Goal: Task Accomplishment & Management: Manage account settings

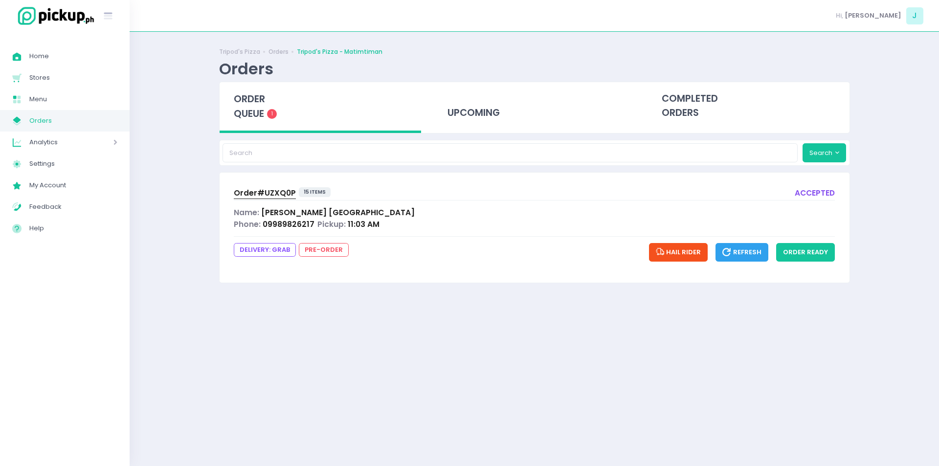
click at [254, 195] on span "Order# UZXQ0P" at bounding box center [265, 193] width 62 height 10
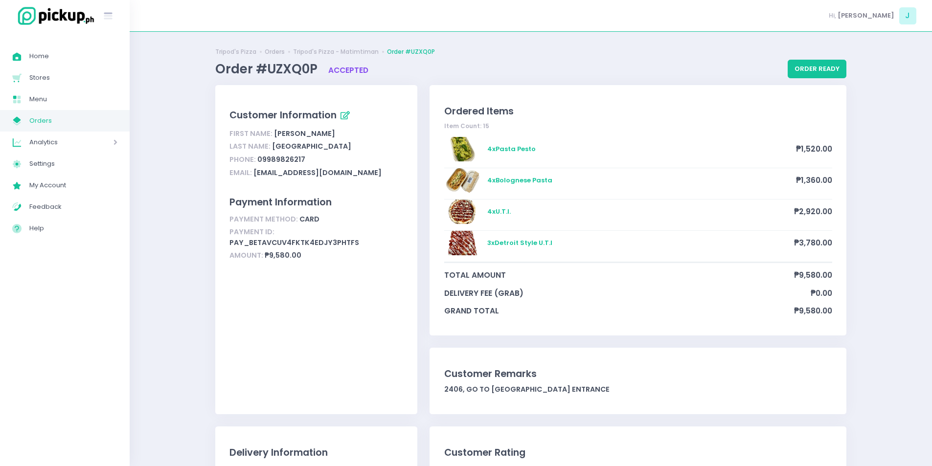
click at [44, 125] on span "Orders" at bounding box center [73, 120] width 88 height 13
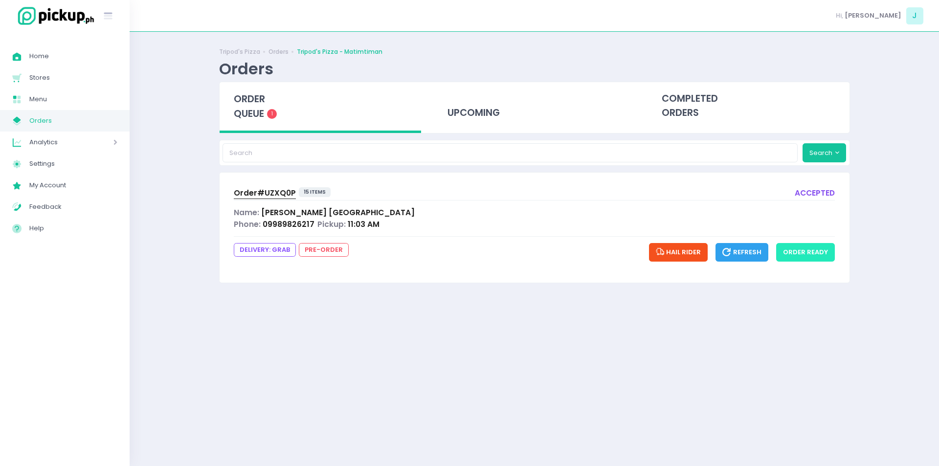
click at [816, 259] on button "order ready" at bounding box center [806, 252] width 59 height 19
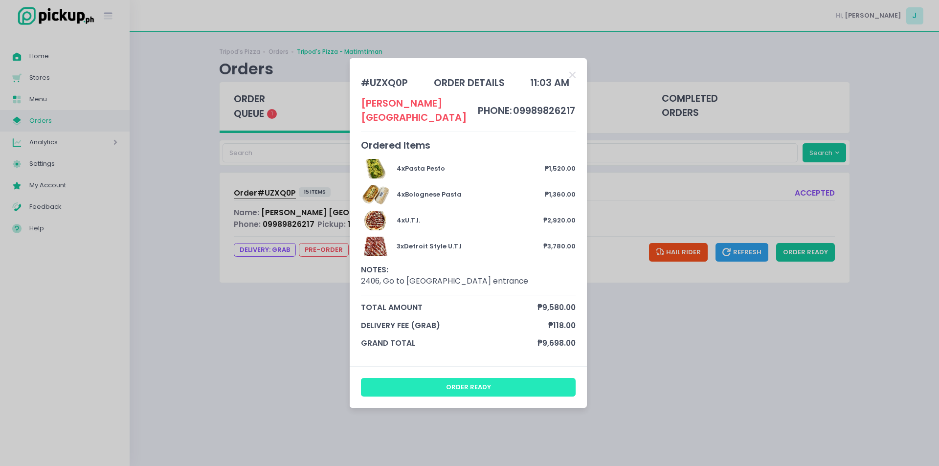
click at [544, 378] on button "order ready" at bounding box center [468, 387] width 215 height 19
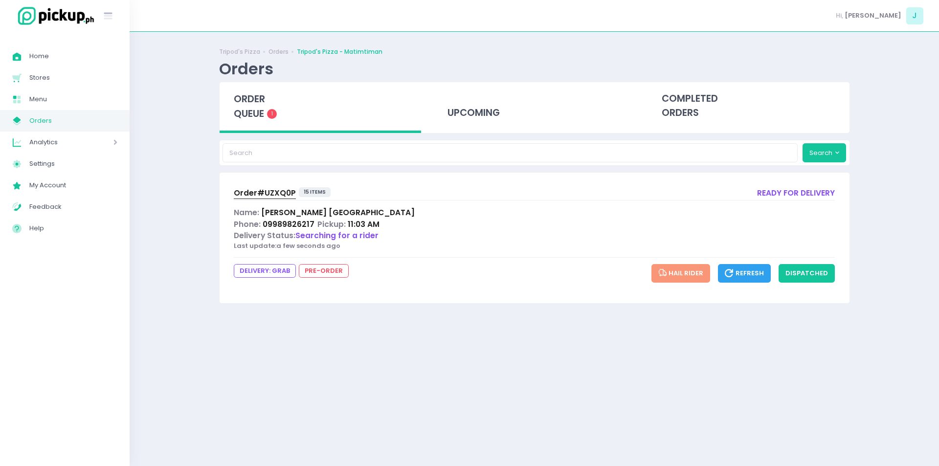
click at [741, 269] on span "Refresh" at bounding box center [744, 273] width 39 height 9
click at [746, 270] on span "Refresh" at bounding box center [744, 273] width 39 height 9
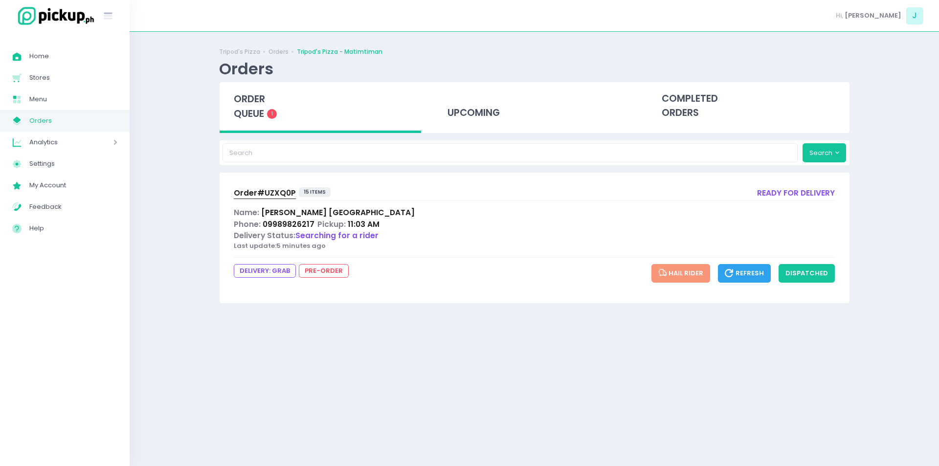
click at [746, 270] on span "Refresh" at bounding box center [744, 273] width 39 height 9
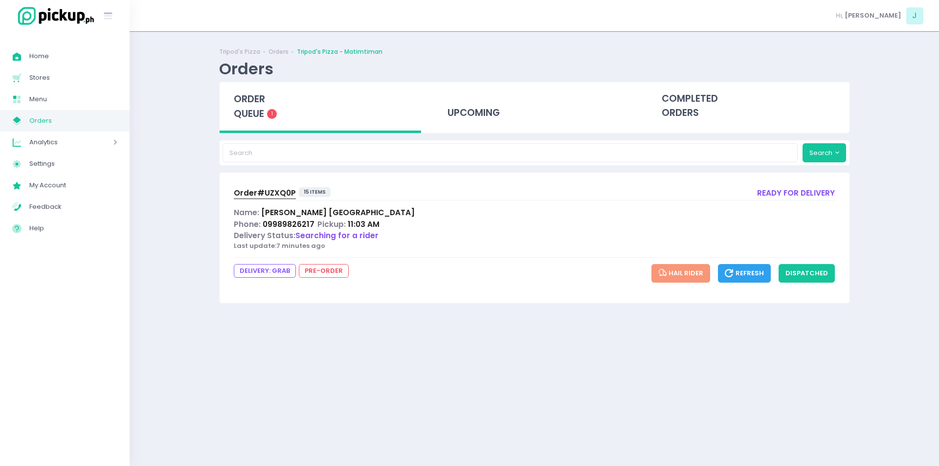
click at [746, 270] on span "Refresh" at bounding box center [744, 273] width 39 height 9
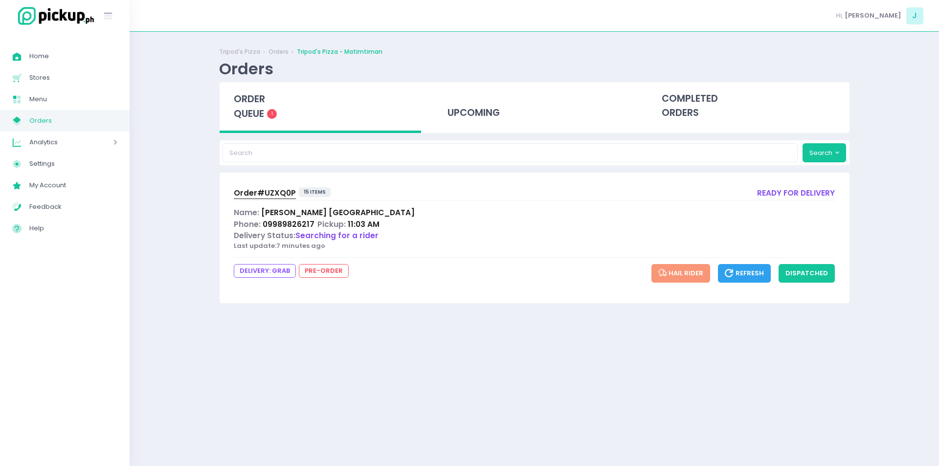
click at [746, 270] on span "Refresh" at bounding box center [744, 273] width 39 height 9
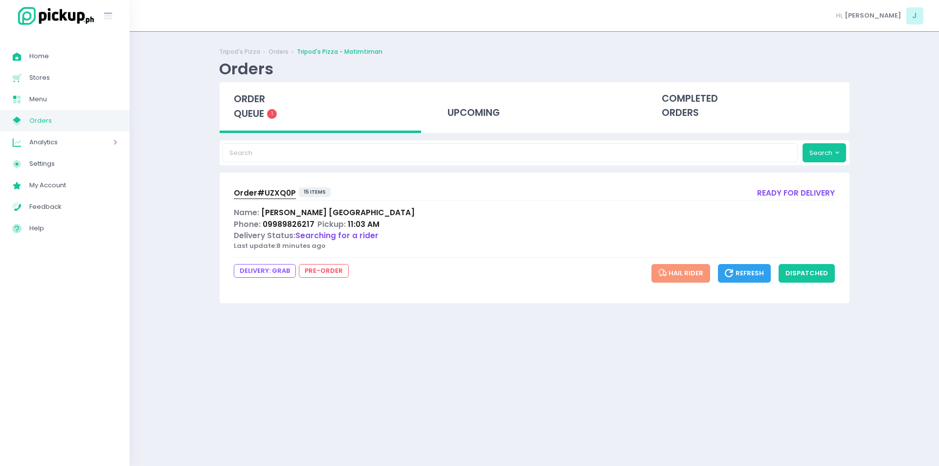
click at [746, 270] on span "Refresh" at bounding box center [744, 273] width 39 height 9
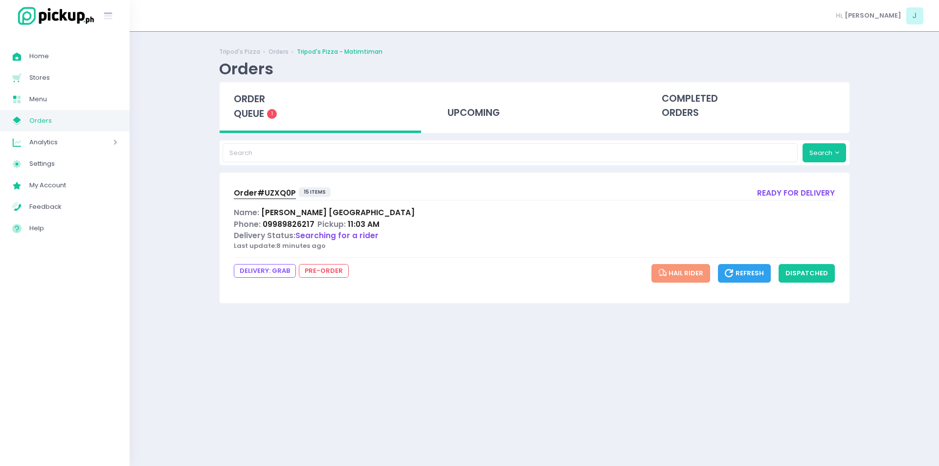
click at [754, 268] on button "Refresh" at bounding box center [744, 273] width 53 height 19
click at [754, 275] on span "Refresh" at bounding box center [744, 273] width 39 height 9
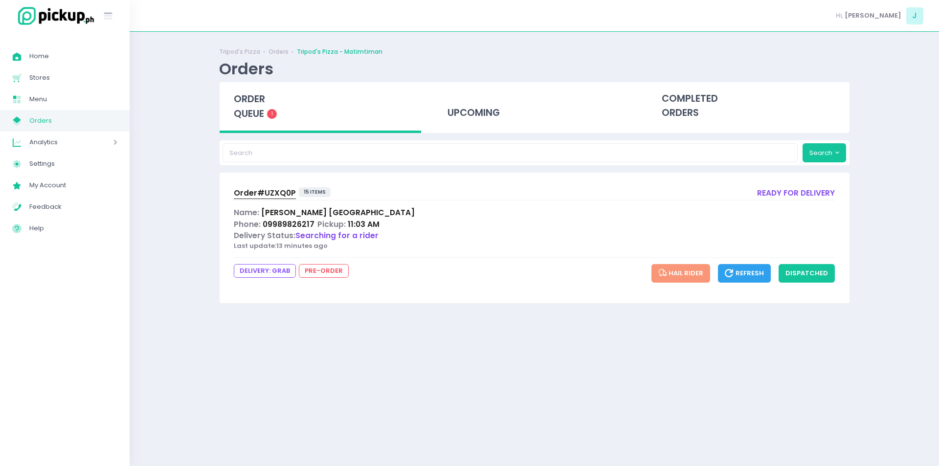
click at [754, 275] on span "Refresh" at bounding box center [744, 273] width 39 height 9
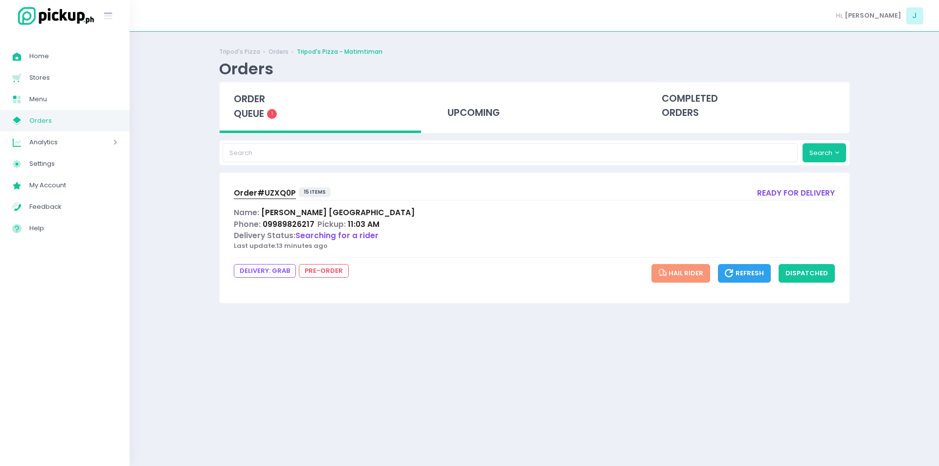
click at [754, 275] on span "Refresh" at bounding box center [744, 273] width 39 height 9
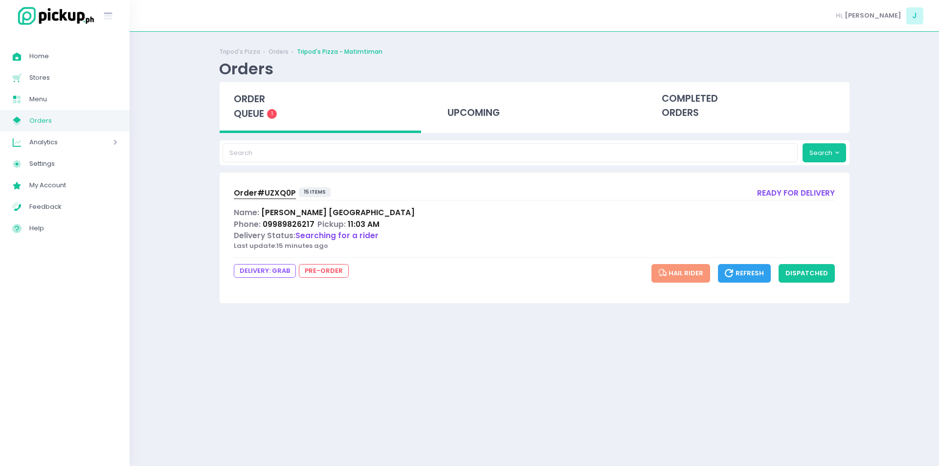
click at [754, 275] on span "Refresh" at bounding box center [744, 273] width 39 height 9
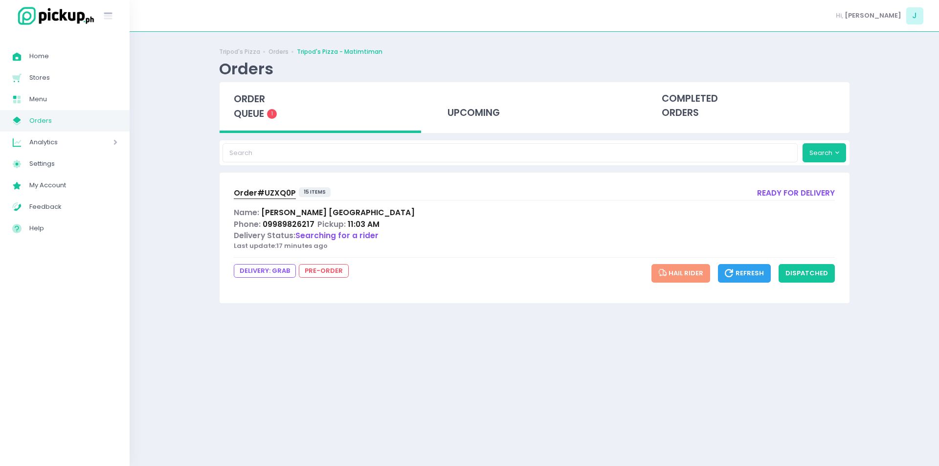
click at [754, 275] on span "Refresh" at bounding box center [744, 273] width 39 height 9
drag, startPoint x: 939, startPoint y: 344, endPoint x: 707, endPoint y: 333, distance: 232.2
click at [707, 333] on div "Tripod's Pizza Orders Tripod's Pizza - Matimtiman Orders order queue 1 upcoming…" at bounding box center [535, 249] width 810 height 410
click at [254, 193] on span "Order# UZXQ0P" at bounding box center [265, 193] width 62 height 10
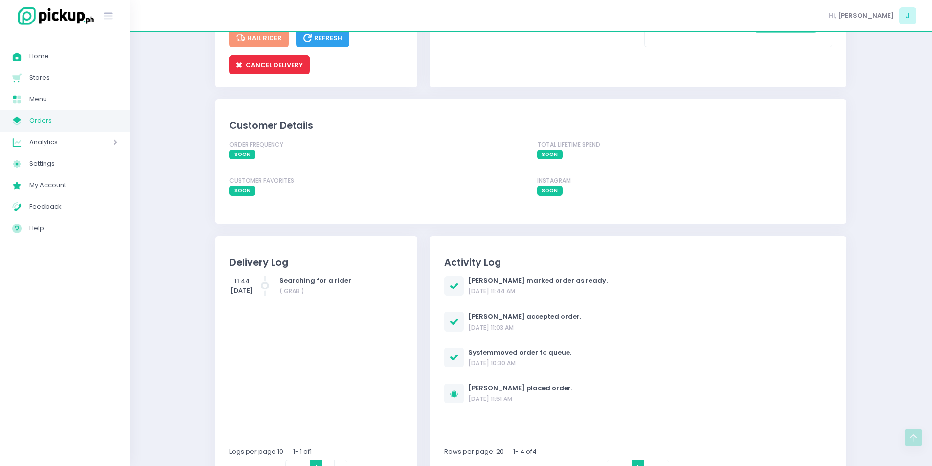
scroll to position [669, 0]
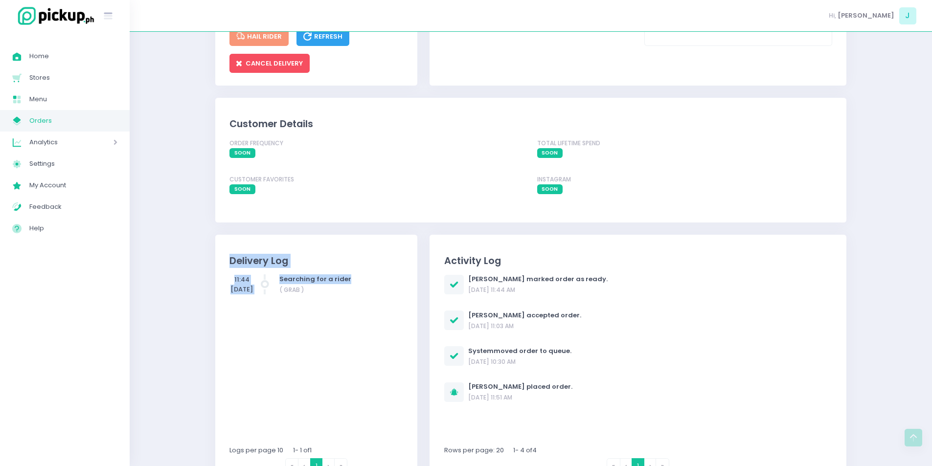
drag, startPoint x: 272, startPoint y: 373, endPoint x: 215, endPoint y: 259, distance: 127.4
click at [215, 259] on div "Delivery Log 11:44 [DATE] Searching for a rider ( GRAB ) Logs per page 10 1 - 1…" at bounding box center [316, 357] width 214 height 245
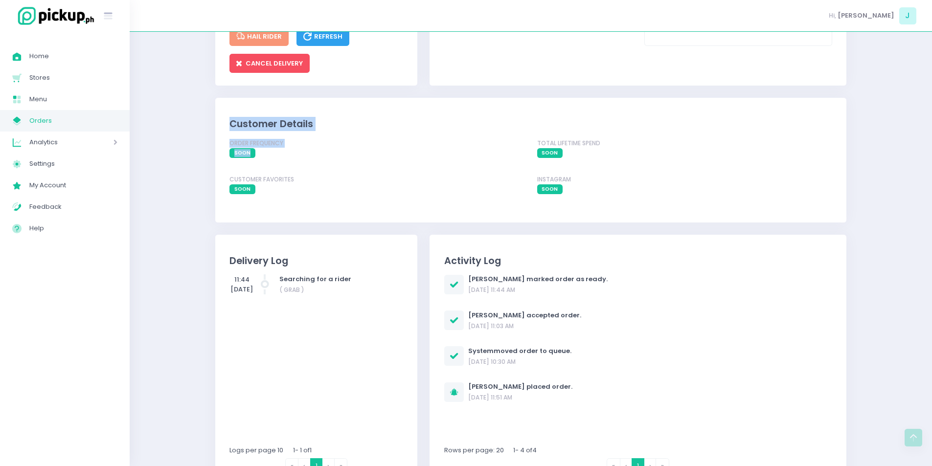
drag, startPoint x: 167, startPoint y: 178, endPoint x: 210, endPoint y: 136, distance: 60.2
click at [261, 68] on span "CANCEL DELIVERY" at bounding box center [269, 63] width 67 height 9
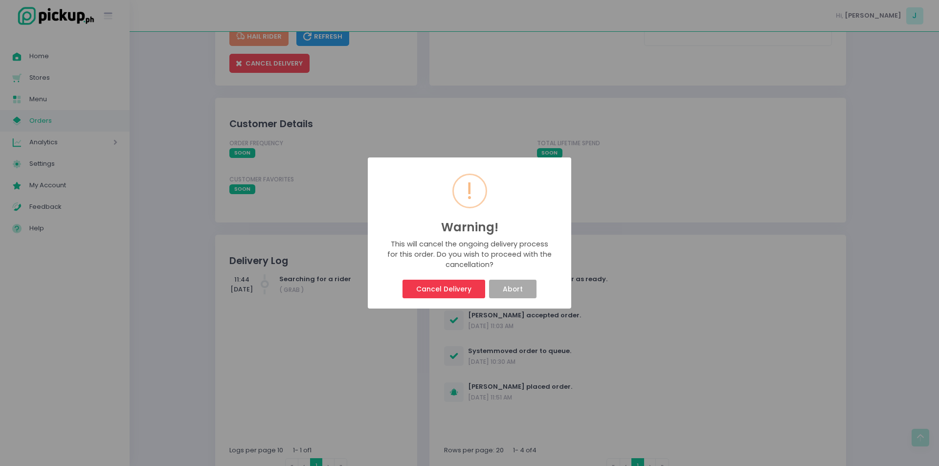
click at [502, 103] on div "! Warning! × This will cancel the ongoing delivery process for this order. Do y…" at bounding box center [469, 233] width 939 height 466
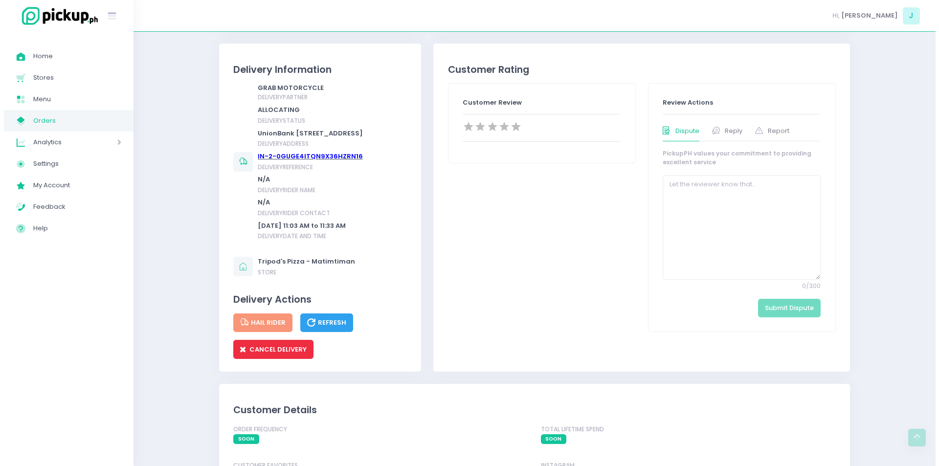
scroll to position [384, 0]
click at [275, 354] on span "CANCEL DELIVERY" at bounding box center [269, 348] width 67 height 9
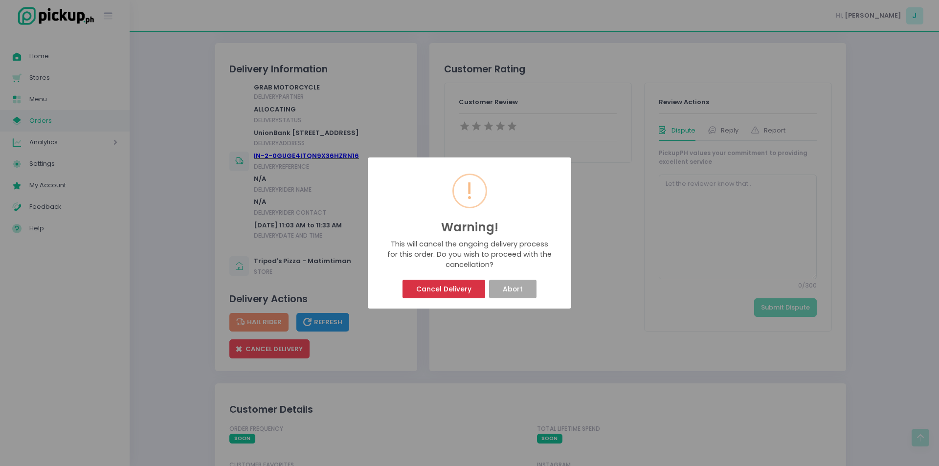
click at [426, 286] on button "Cancel Delivery" at bounding box center [444, 289] width 82 height 19
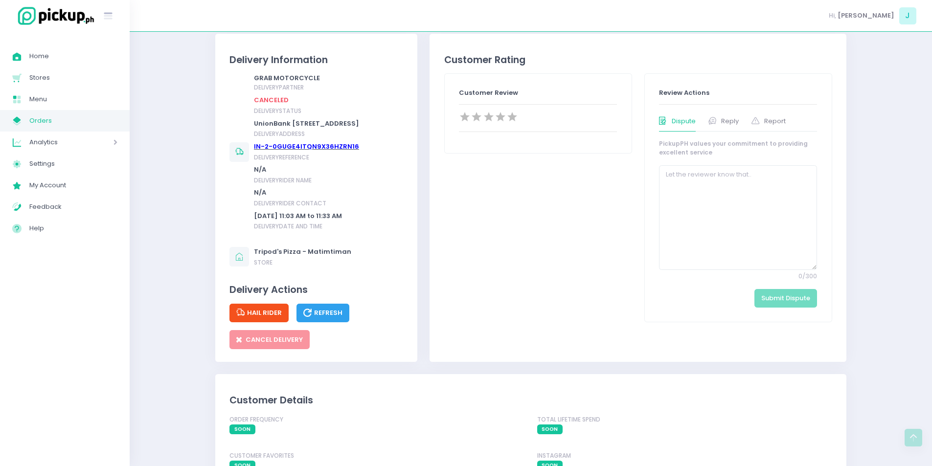
scroll to position [392, 0]
click at [75, 116] on span "Orders" at bounding box center [73, 120] width 88 height 13
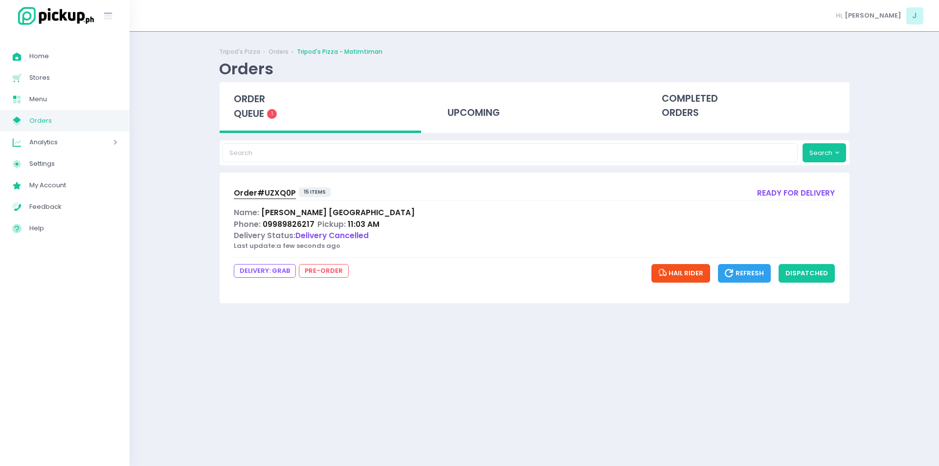
click at [64, 123] on span "Orders" at bounding box center [73, 120] width 88 height 13
click at [37, 103] on span "Menu" at bounding box center [73, 99] width 88 height 13
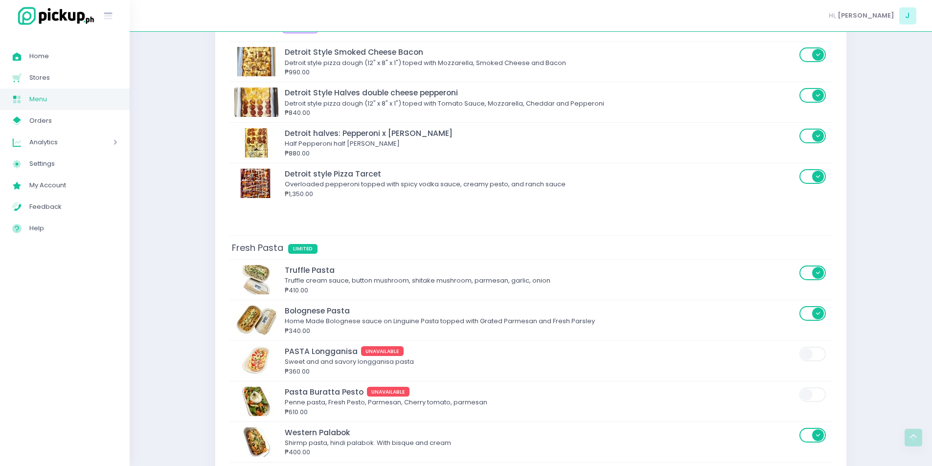
scroll to position [2264, 0]
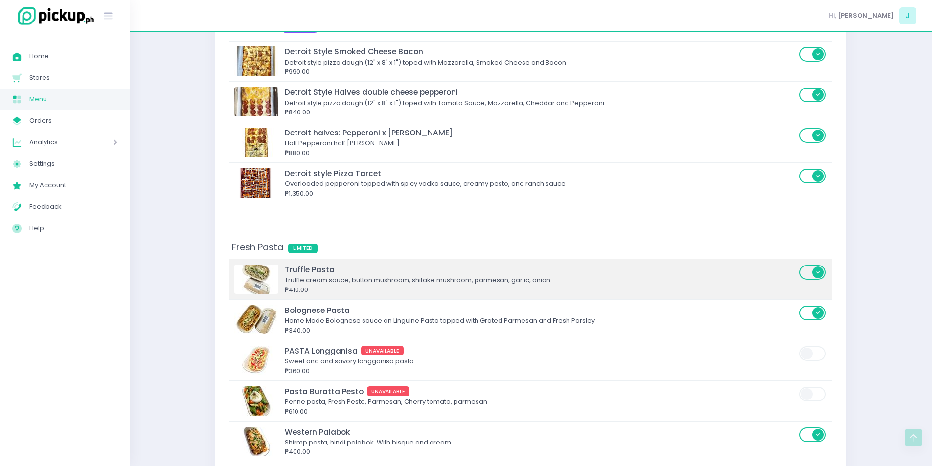
click at [806, 275] on span at bounding box center [814, 272] width 28 height 15
click at [311, 264] on input "checkbox" at bounding box center [311, 264] width 0 height 0
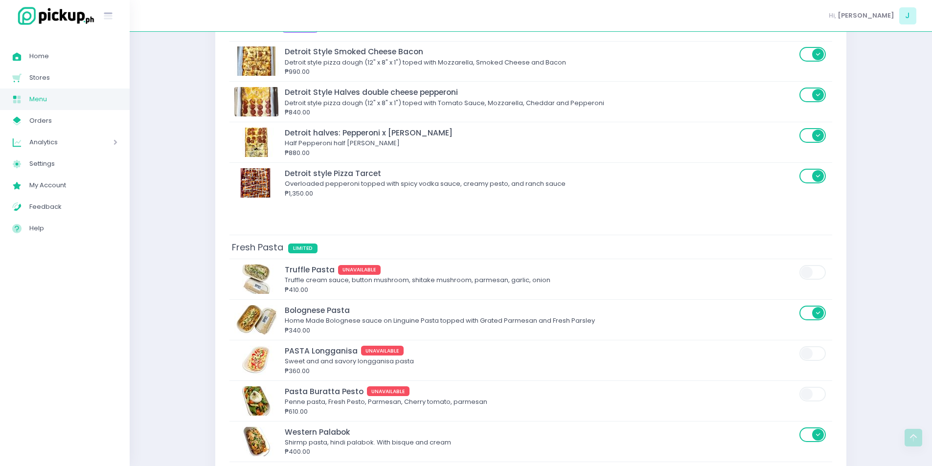
click at [61, 100] on span "Menu" at bounding box center [73, 99] width 88 height 13
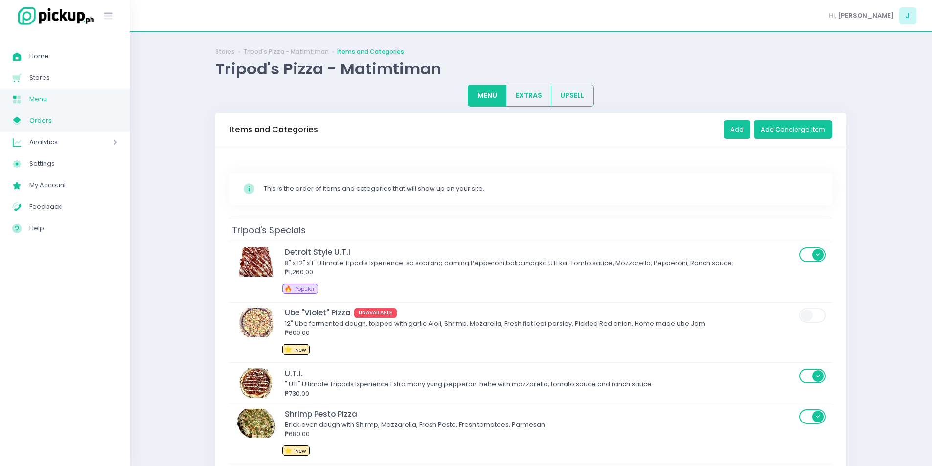
click at [61, 118] on span "Orders" at bounding box center [73, 120] width 88 height 13
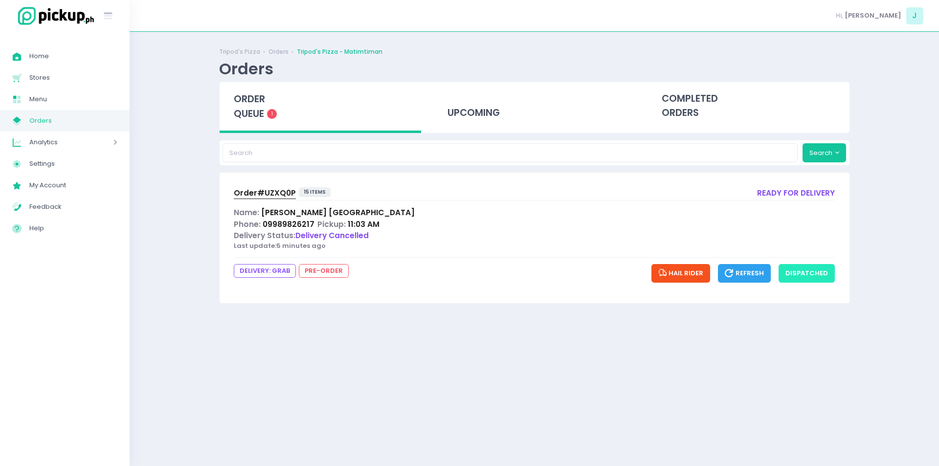
click at [805, 276] on button "dispatched" at bounding box center [807, 273] width 56 height 19
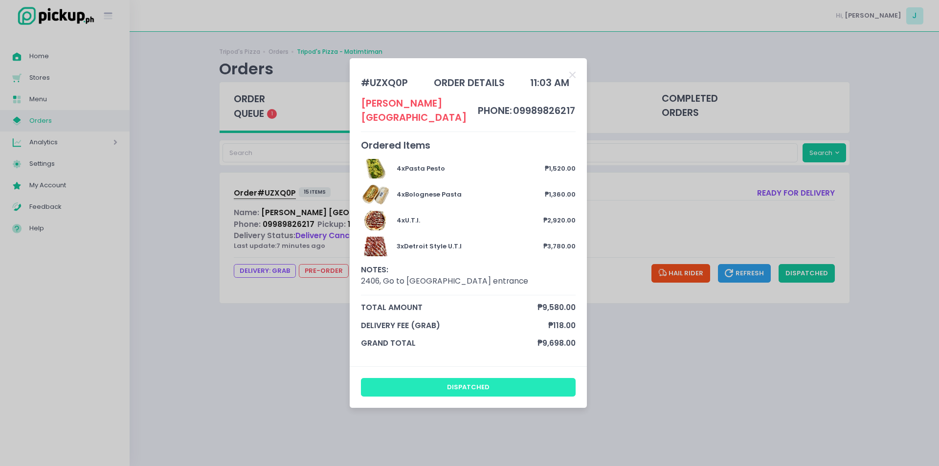
click at [531, 380] on button "dispatched" at bounding box center [468, 387] width 215 height 19
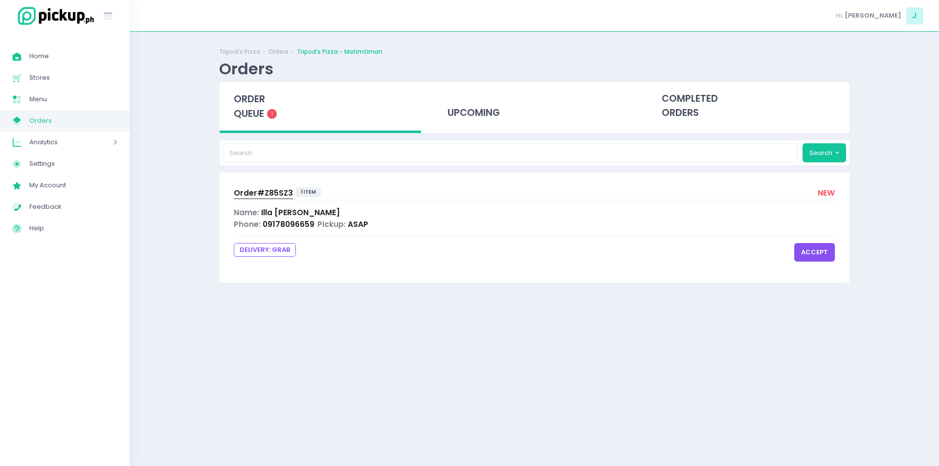
click at [251, 192] on span "Order# Z85SZ3" at bounding box center [263, 193] width 59 height 10
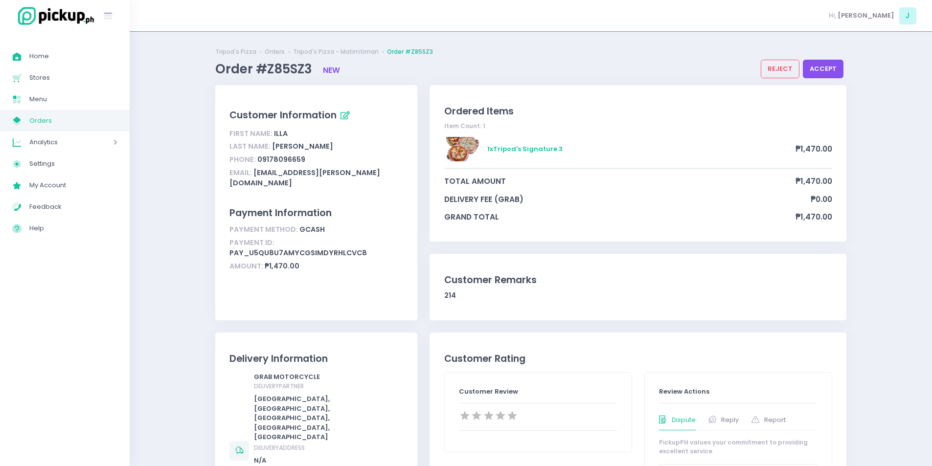
click at [822, 75] on button "accept" at bounding box center [823, 69] width 41 height 19
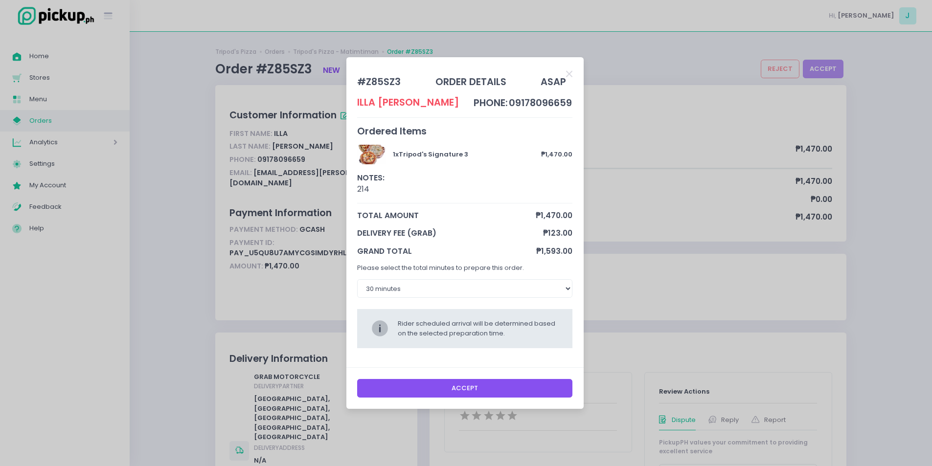
click at [490, 389] on button "Accept" at bounding box center [464, 388] width 215 height 19
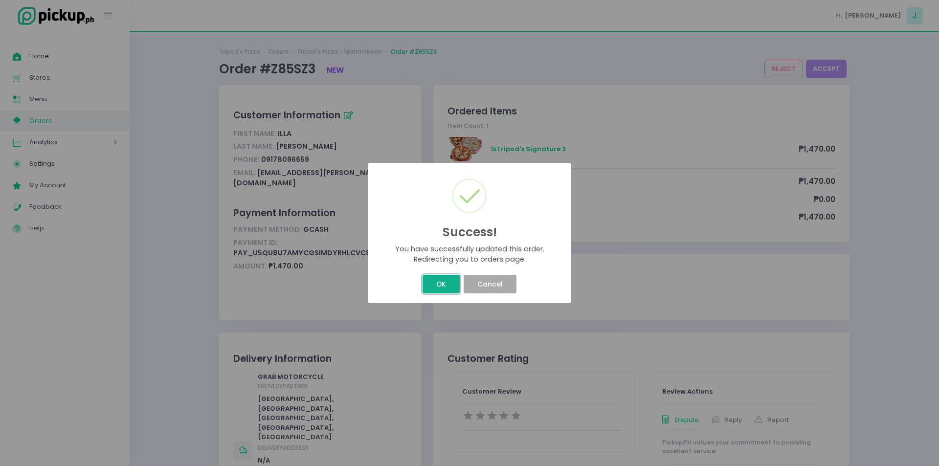
click at [437, 291] on button "OK" at bounding box center [441, 284] width 37 height 19
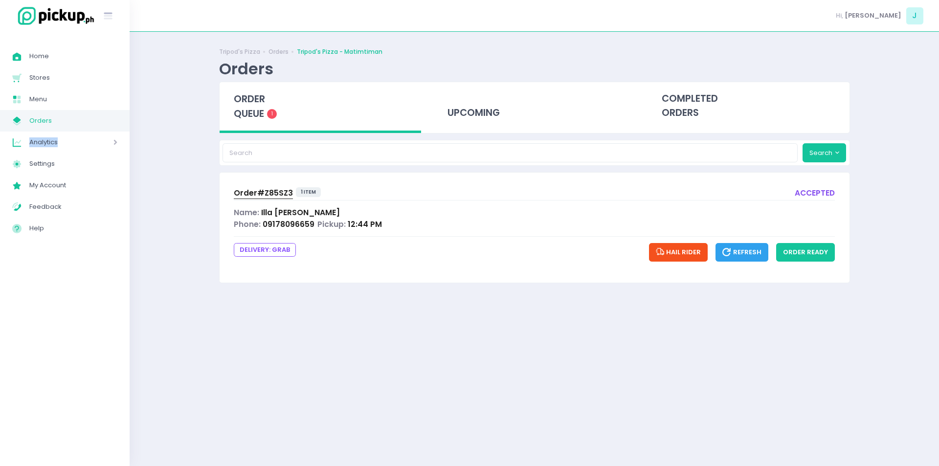
drag, startPoint x: 80, startPoint y: 132, endPoint x: 80, endPoint y: 124, distance: 7.8
click at [80, 124] on ul "Home Created with Sketch. Home Stores Created with Sketch. Stores Menu Created …" at bounding box center [65, 142] width 130 height 208
click at [80, 124] on span "Orders" at bounding box center [73, 120] width 88 height 13
click at [39, 60] on span "Home" at bounding box center [73, 56] width 88 height 13
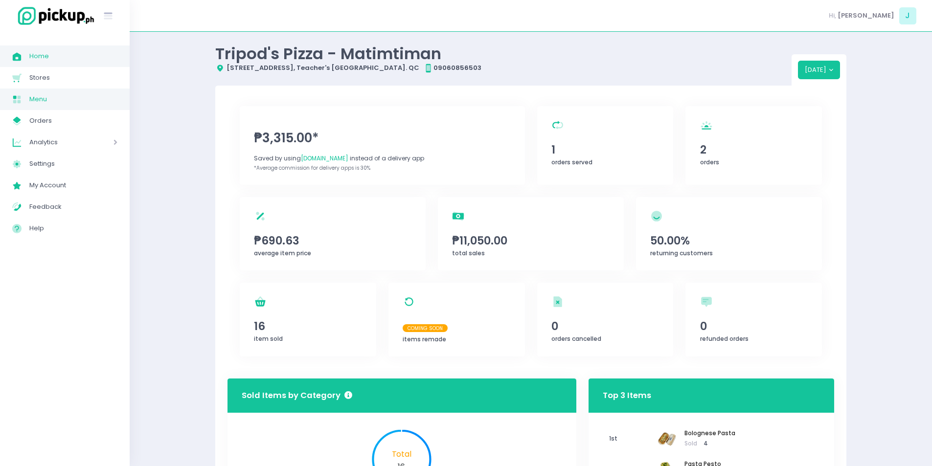
click at [48, 97] on span "Menu" at bounding box center [73, 99] width 88 height 13
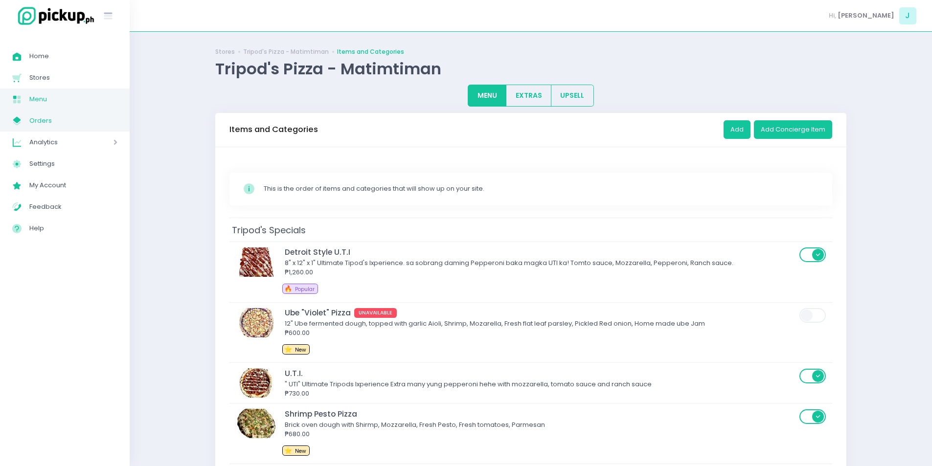
click at [48, 121] on span "Orders" at bounding box center [73, 120] width 88 height 13
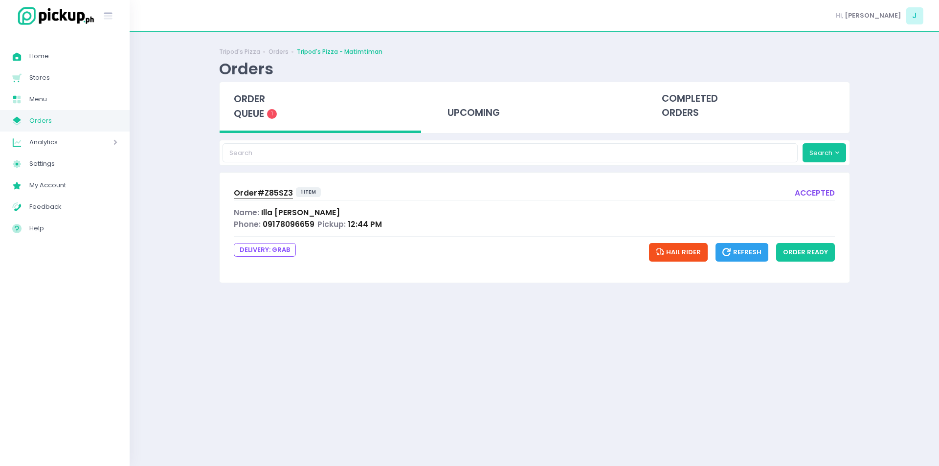
click at [48, 121] on span "Orders" at bounding box center [73, 120] width 88 height 13
click at [813, 255] on button "order ready" at bounding box center [806, 252] width 59 height 19
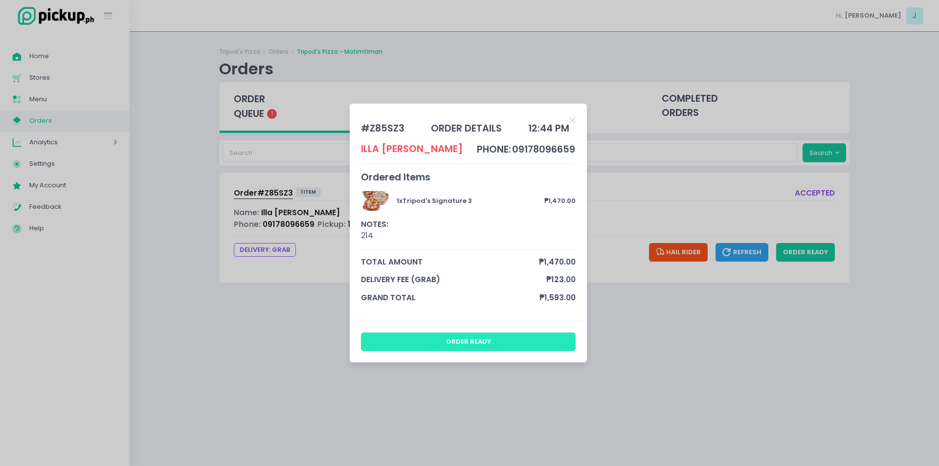
click at [509, 343] on button "order ready" at bounding box center [468, 342] width 215 height 19
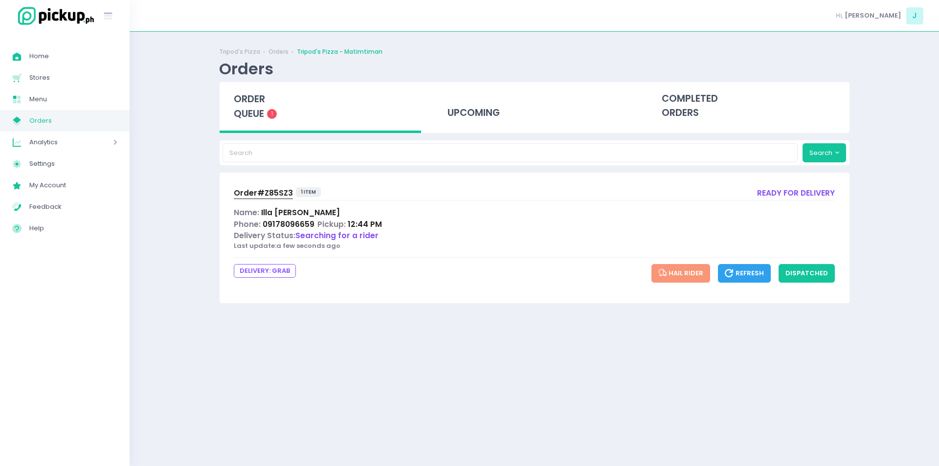
click at [262, 191] on span "Order# Z85SZ3" at bounding box center [263, 193] width 59 height 10
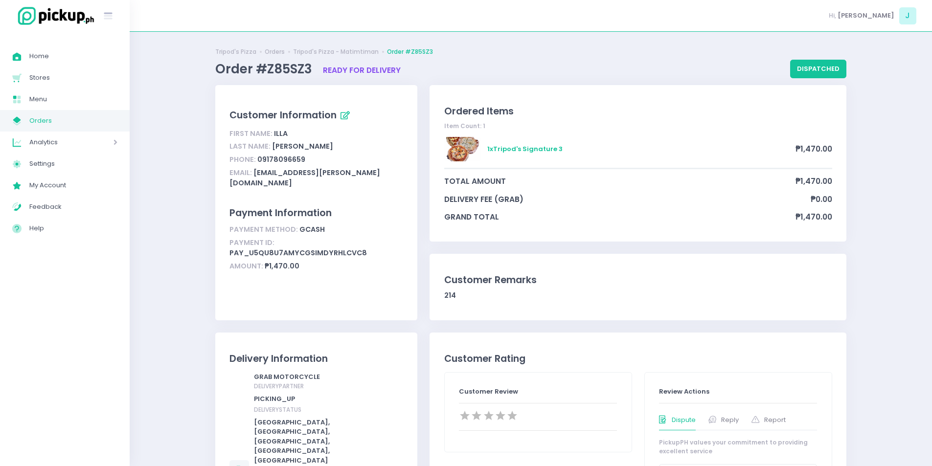
click at [52, 121] on span "Orders" at bounding box center [73, 120] width 88 height 13
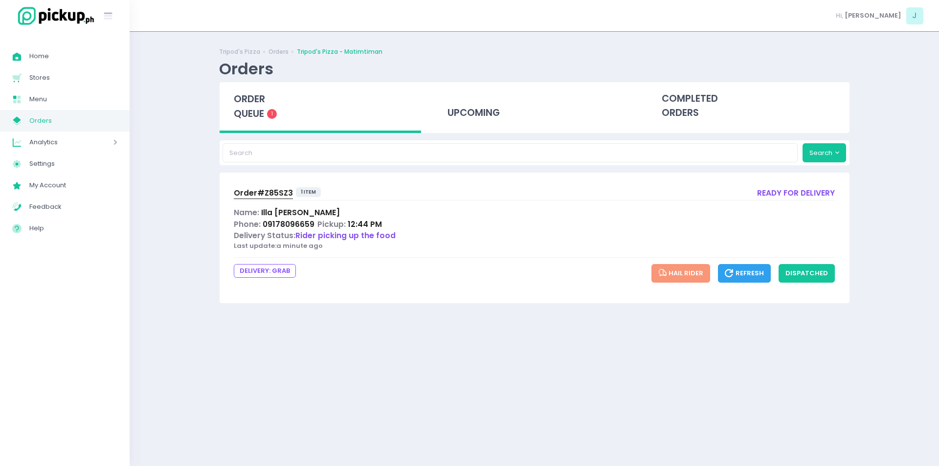
click at [745, 275] on span "Refresh" at bounding box center [744, 273] width 39 height 9
click at [796, 274] on button "dispatched" at bounding box center [807, 273] width 56 height 19
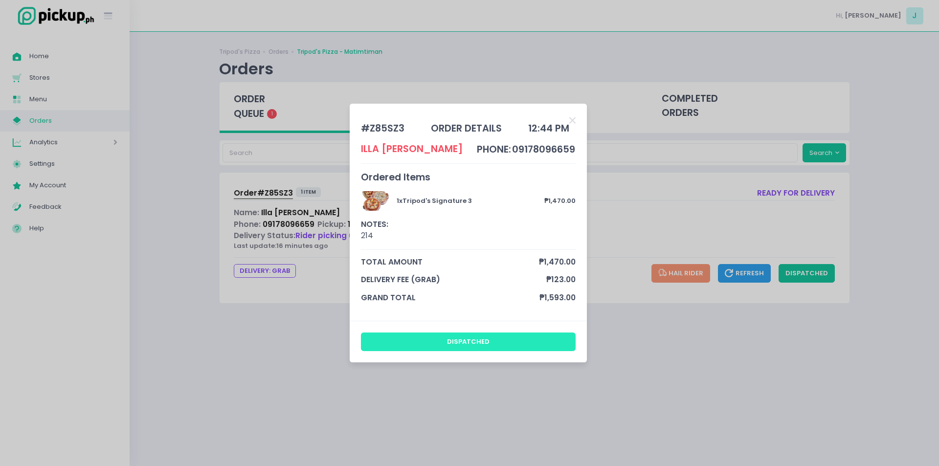
click at [473, 339] on button "dispatched" at bounding box center [468, 342] width 215 height 19
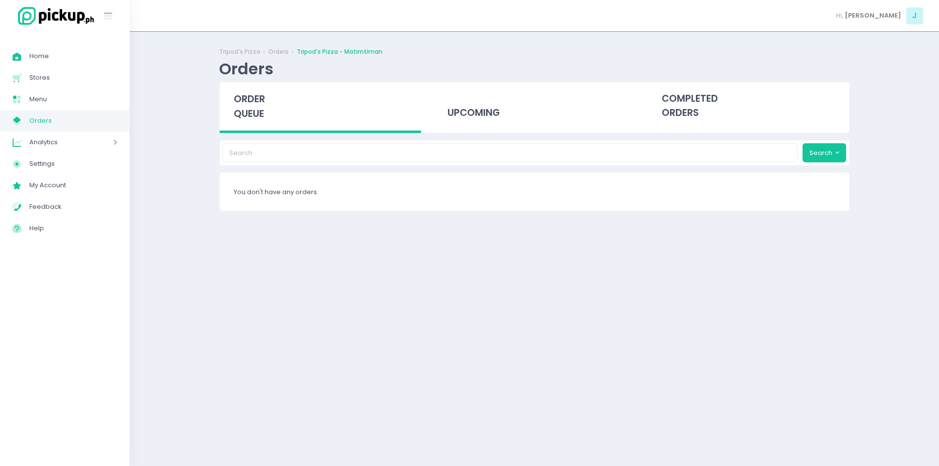
click at [55, 117] on span "Orders" at bounding box center [73, 120] width 88 height 13
